Goal: Find specific page/section: Find specific page/section

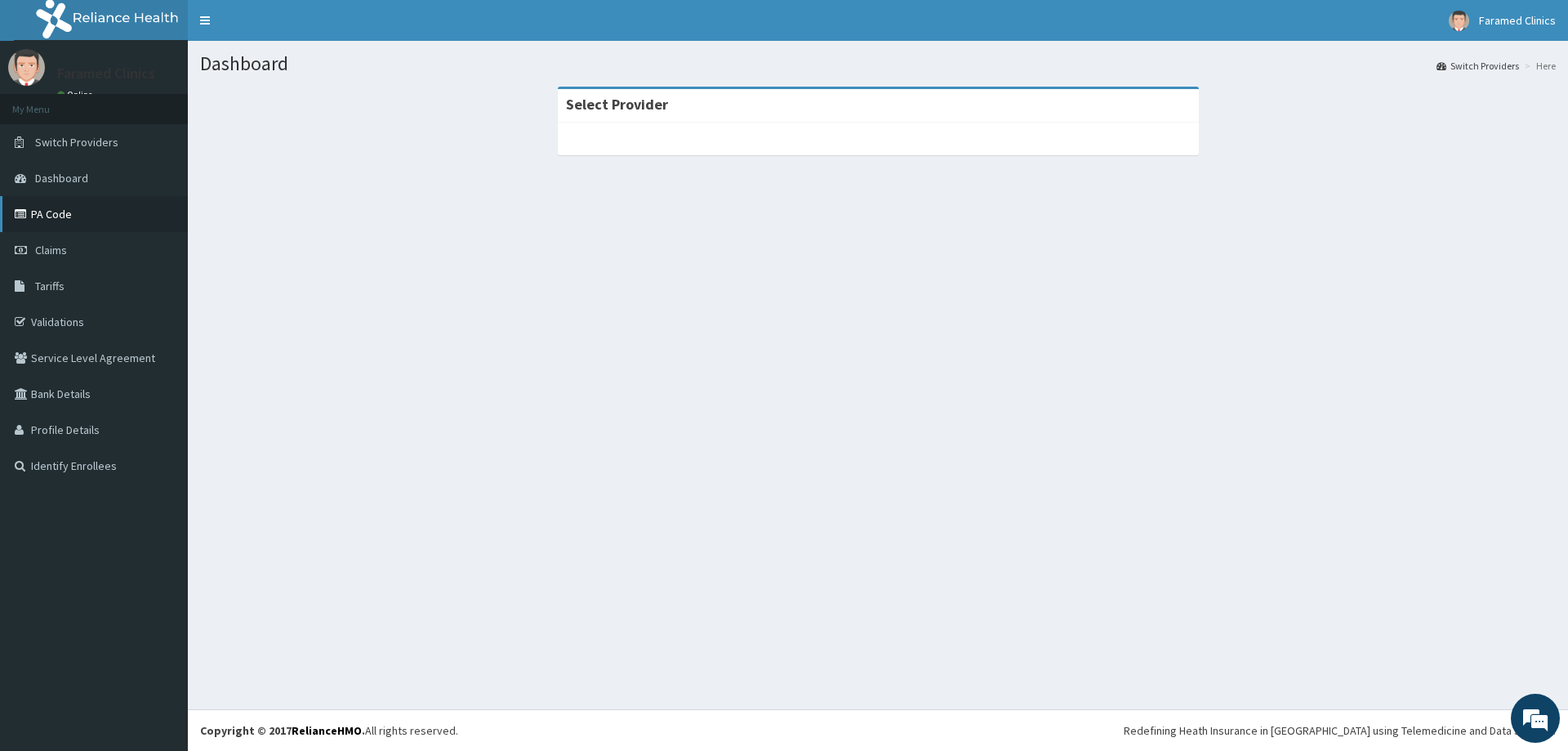
click at [55, 218] on link "PA Code" at bounding box center [93, 213] width 188 height 36
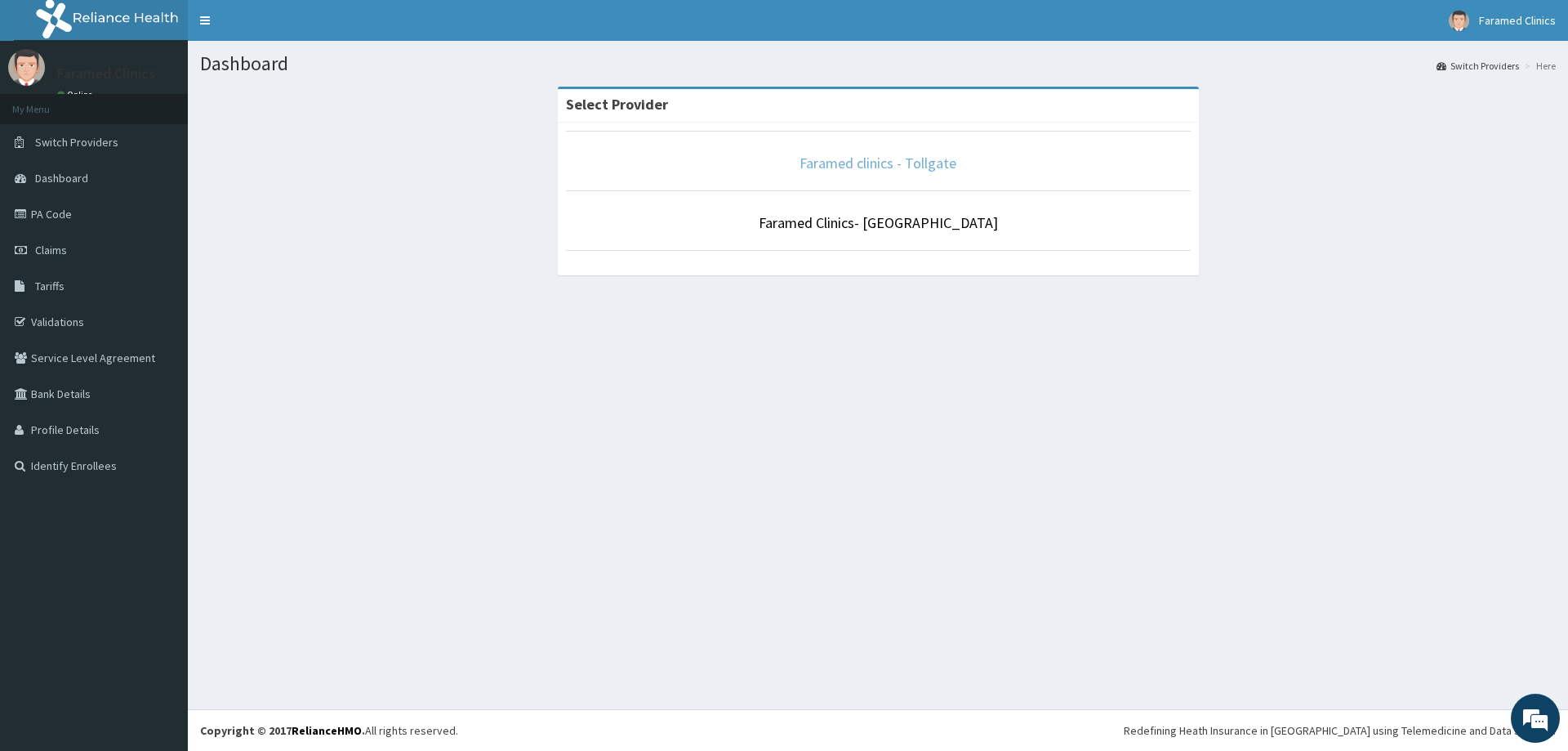
click at [940, 162] on link "Faramed clinics - Tollgate" at bounding box center [878, 163] width 157 height 19
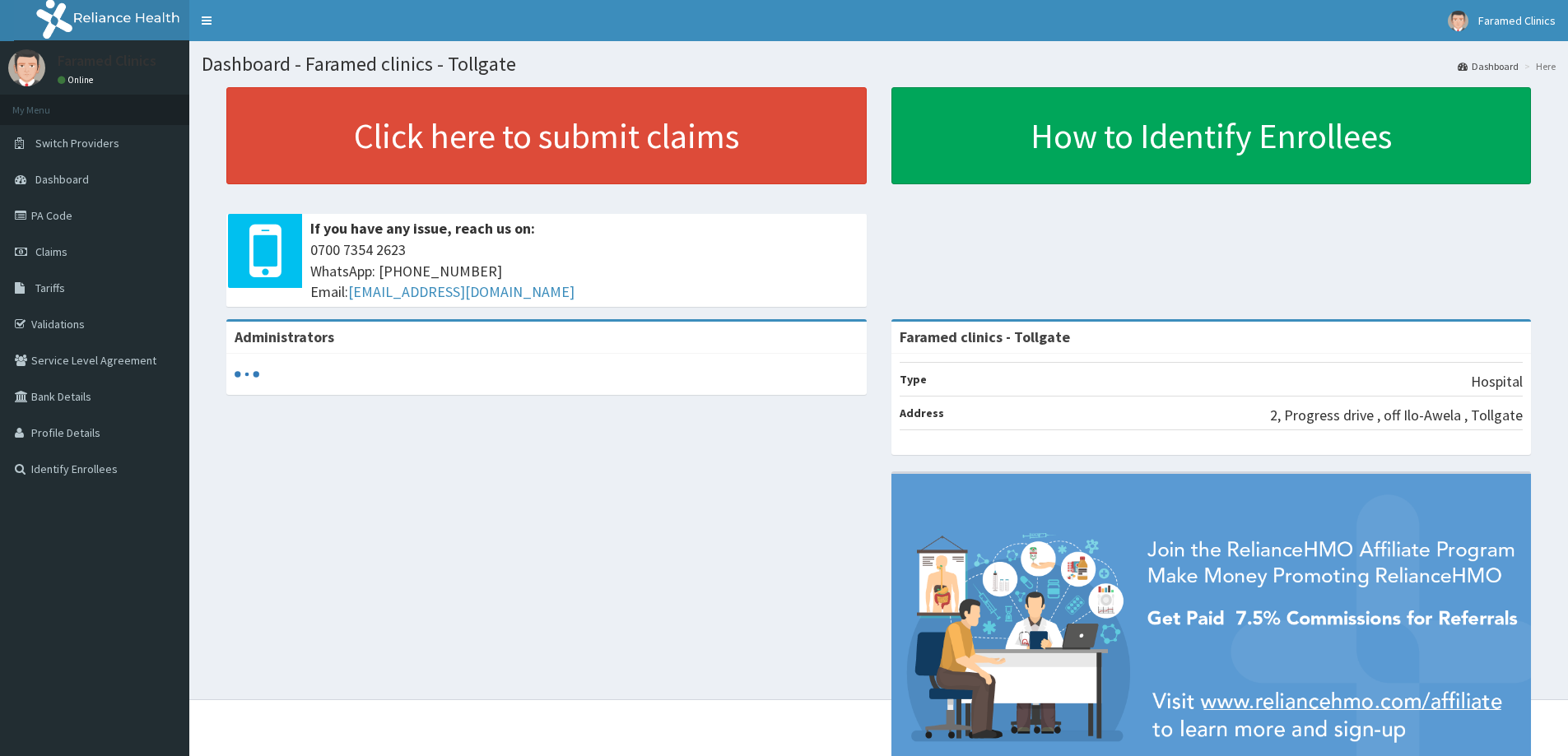
click at [60, 315] on link "Validations" at bounding box center [94, 324] width 189 height 36
